Goal: Task Accomplishment & Management: Complete application form

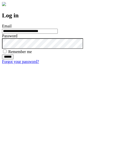
type input "**********"
click at [14, 59] on input "******" at bounding box center [8, 56] width 12 height 5
